Goal: Transaction & Acquisition: Download file/media

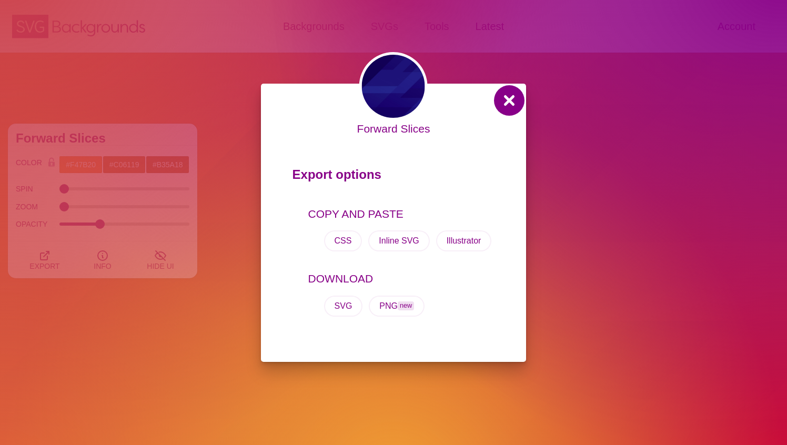
click at [507, 100] on button at bounding box center [508, 100] width 25 height 25
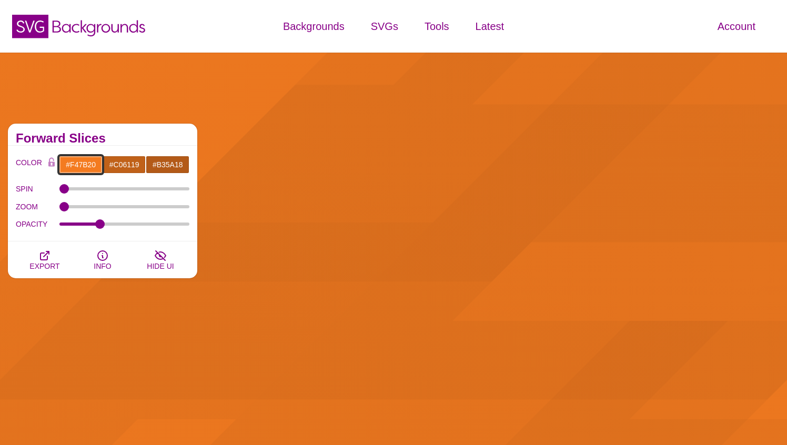
click at [95, 164] on input "#F47B20" at bounding box center [81, 165] width 44 height 18
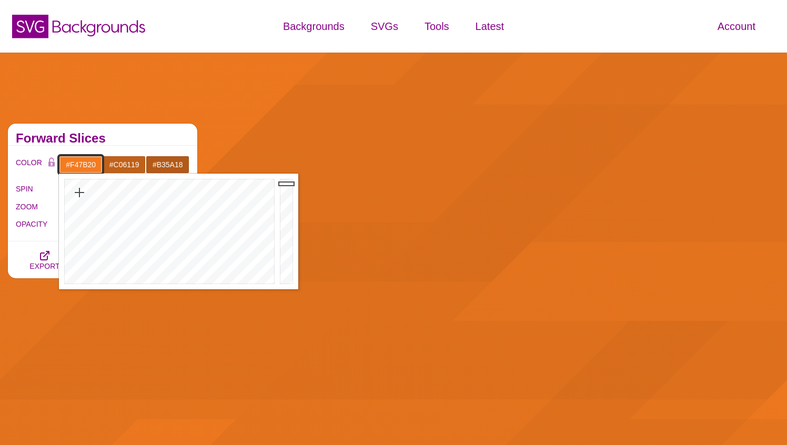
click at [95, 164] on input "#F47B20" at bounding box center [81, 165] width 44 height 18
paste input "37271a"
type input "#37271A"
click at [140, 137] on h2 "Forward Slices" at bounding box center [103, 138] width 174 height 8
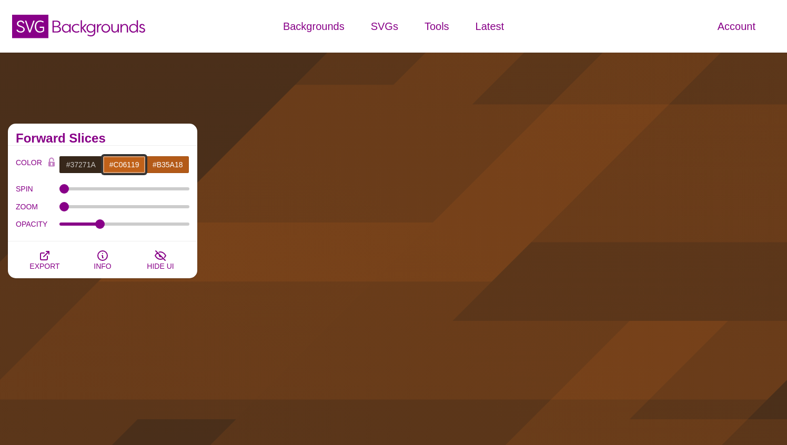
click at [129, 164] on input "#C06119" at bounding box center [125, 165] width 44 height 18
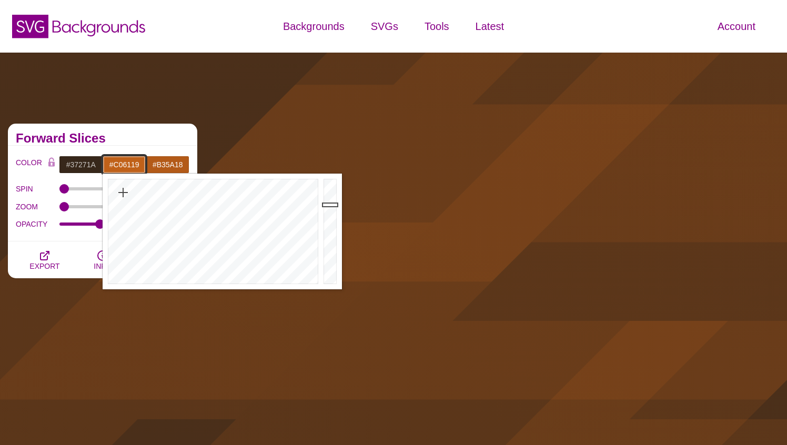
click at [129, 164] on input "#C06119" at bounding box center [125, 165] width 44 height 18
paste input "37271a"
type input "#37271A"
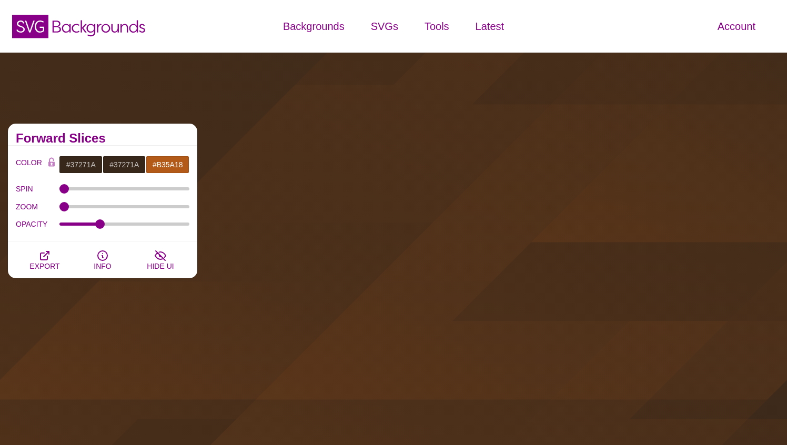
click at [148, 137] on h2 "Forward Slices" at bounding box center [103, 138] width 174 height 8
click at [170, 163] on input "#B35A18" at bounding box center [168, 165] width 44 height 18
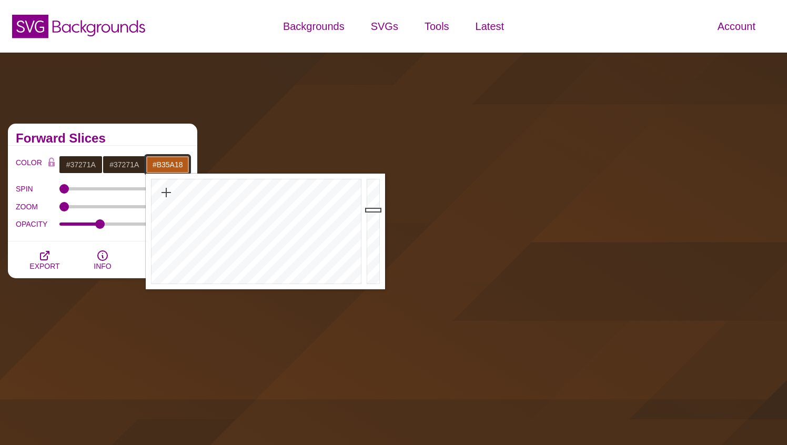
click at [170, 163] on input "#B35A18" at bounding box center [168, 165] width 44 height 18
paste input "37271a"
type input "#37271A"
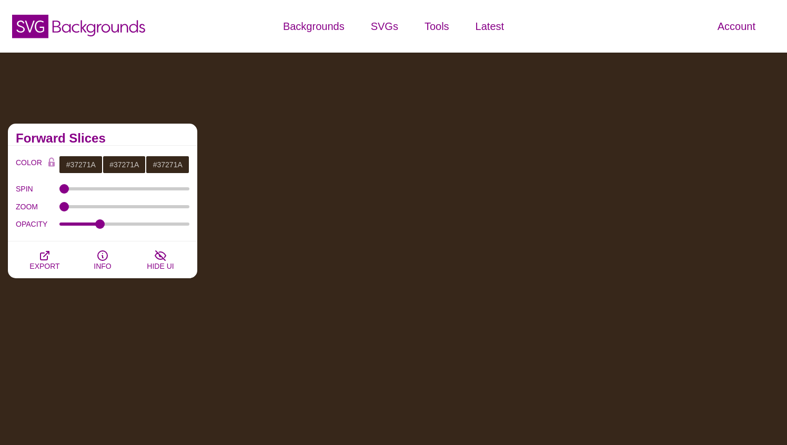
click at [162, 141] on h2 "Forward Slices" at bounding box center [103, 138] width 174 height 8
click at [131, 166] on input "#37271A" at bounding box center [125, 165] width 44 height 18
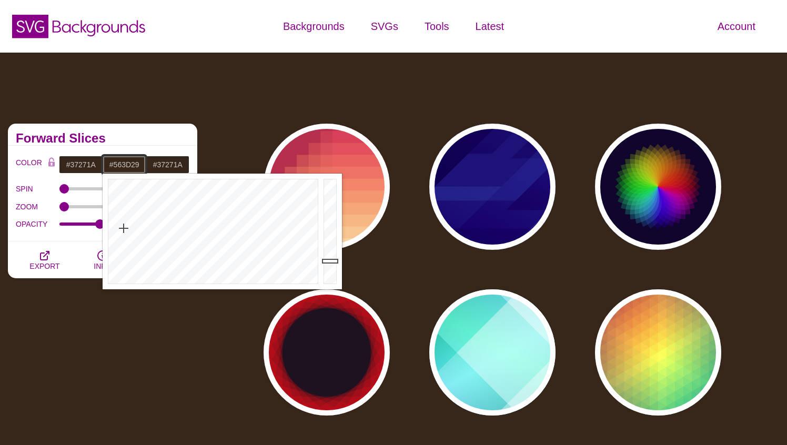
click at [332, 248] on div at bounding box center [331, 232] width 21 height 116
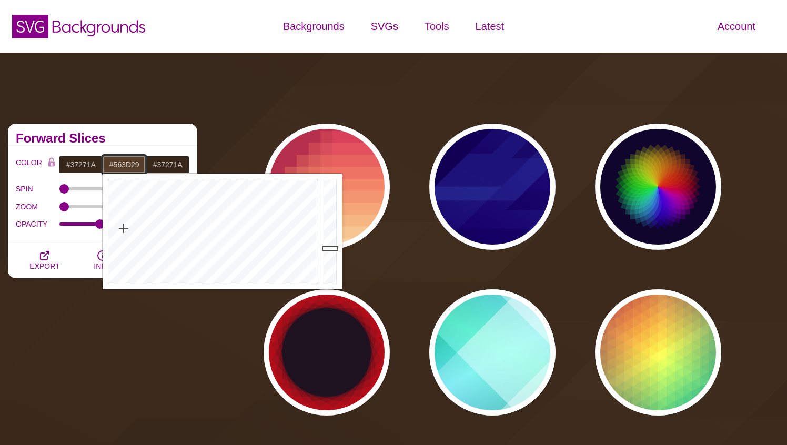
type input "#64472F"
click at [330, 242] on div at bounding box center [331, 232] width 21 height 116
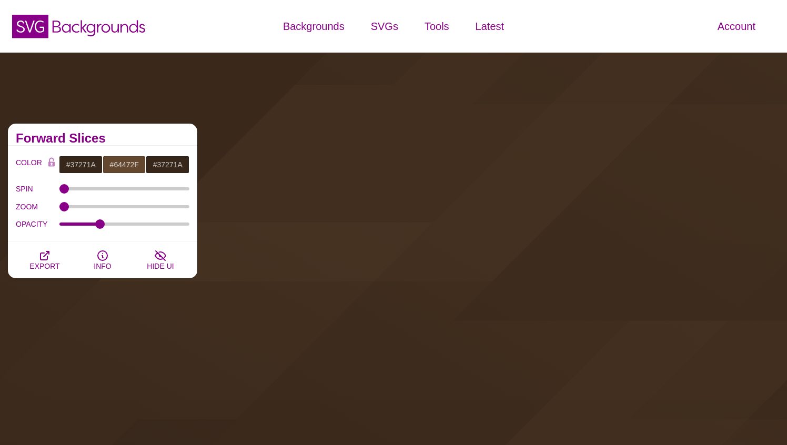
click at [172, 140] on h2 "Forward Slices" at bounding box center [103, 138] width 174 height 8
click at [172, 163] on input "#37271A" at bounding box center [168, 165] width 44 height 18
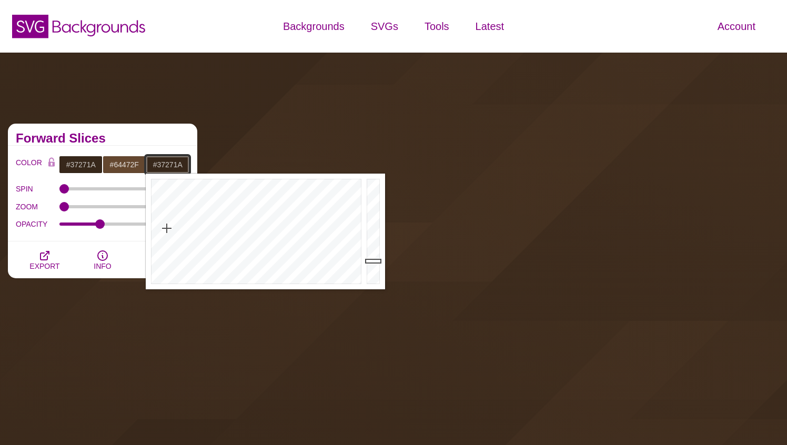
type input "#573E29"
click at [373, 248] on div at bounding box center [374, 232] width 21 height 116
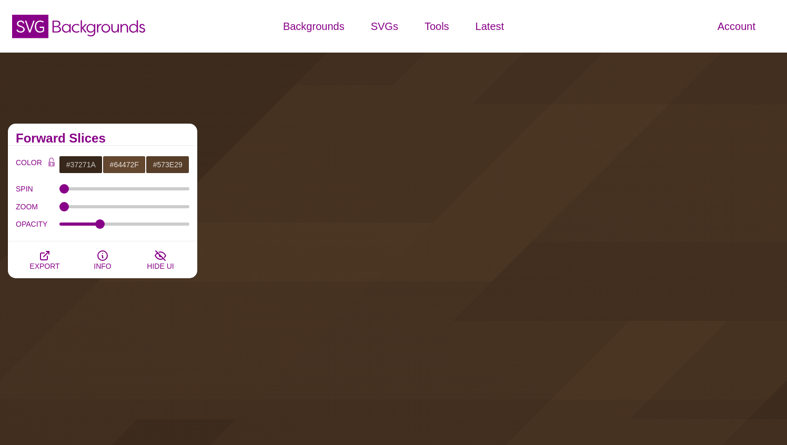
click at [111, 133] on div "Forward Slices" at bounding box center [102, 135] width 189 height 22
click at [54, 263] on span "EXPORT" at bounding box center [44, 266] width 30 height 8
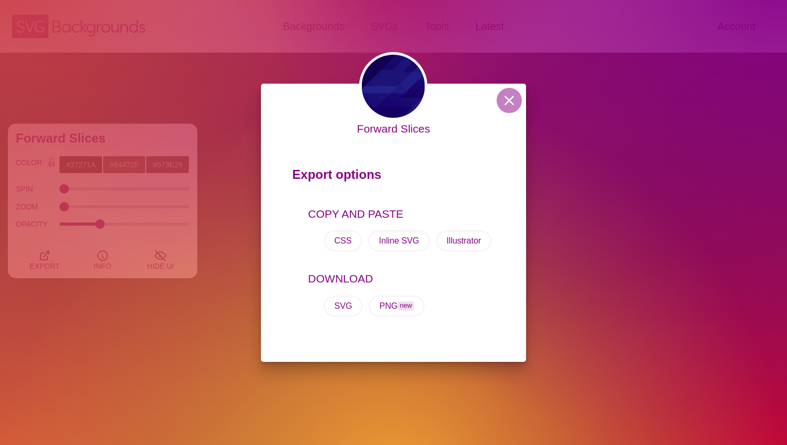
click at [337, 230] on div "CSS Inline SVG Illustrator" at bounding box center [401, 241] width 187 height 38
click at [339, 237] on button "CSS" at bounding box center [343, 240] width 38 height 21
